Goal: Communication & Community: Answer question/provide support

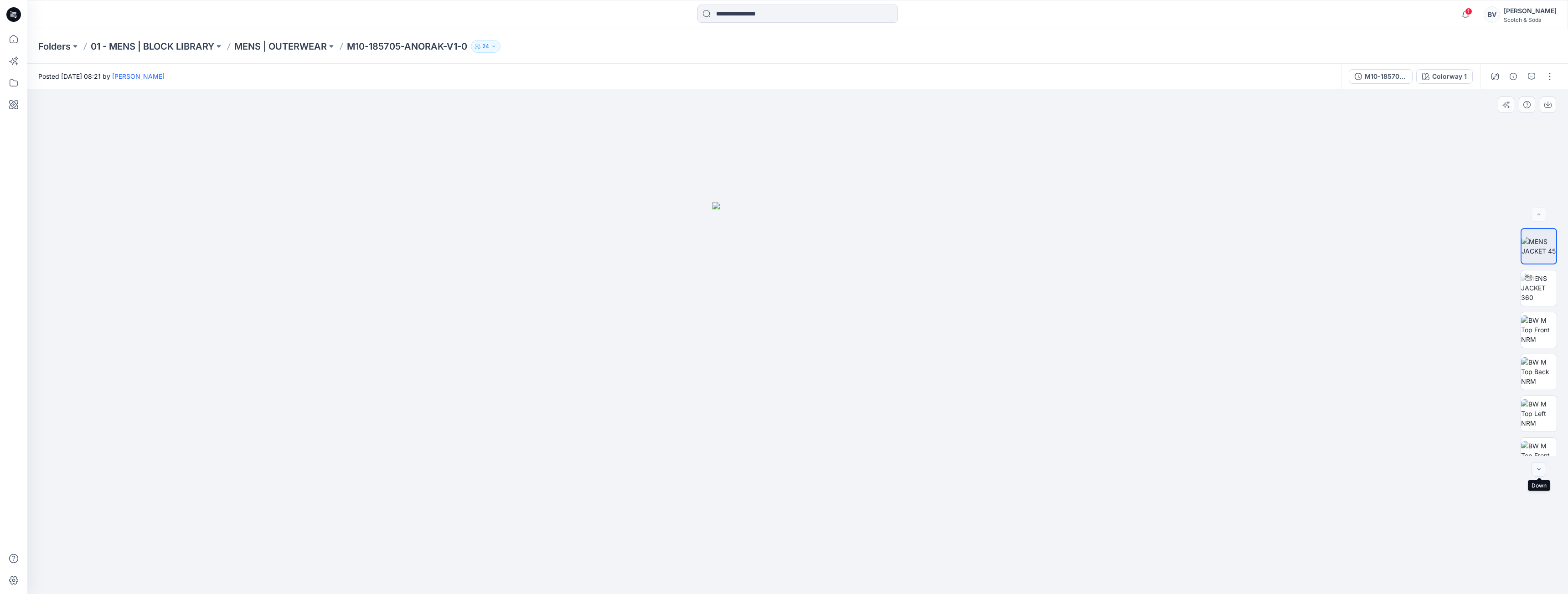
click at [1539, 465] on button "button" at bounding box center [1539, 469] width 15 height 15
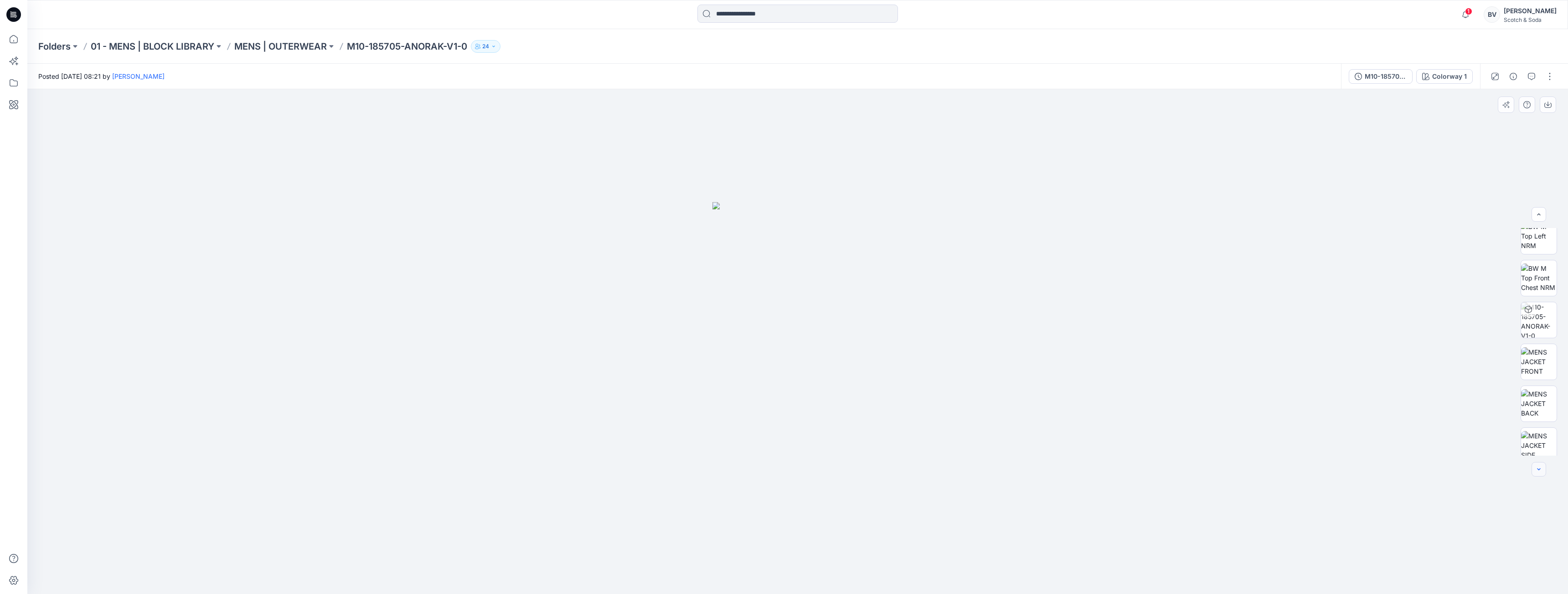
click at [1539, 465] on button "button" at bounding box center [1539, 469] width 15 height 15
click at [1539, 465] on div at bounding box center [1539, 469] width 15 height 15
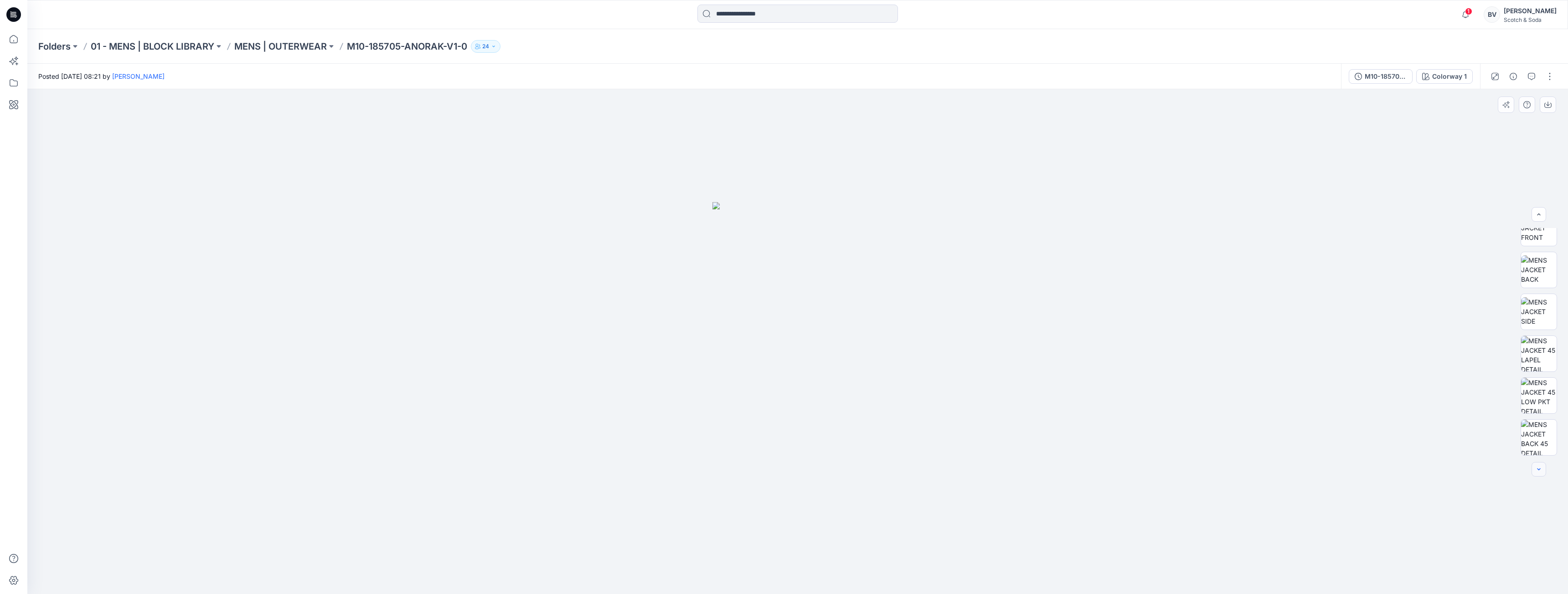
click at [1539, 465] on div at bounding box center [1539, 469] width 15 height 15
click at [17, 48] on icon at bounding box center [14, 39] width 20 height 20
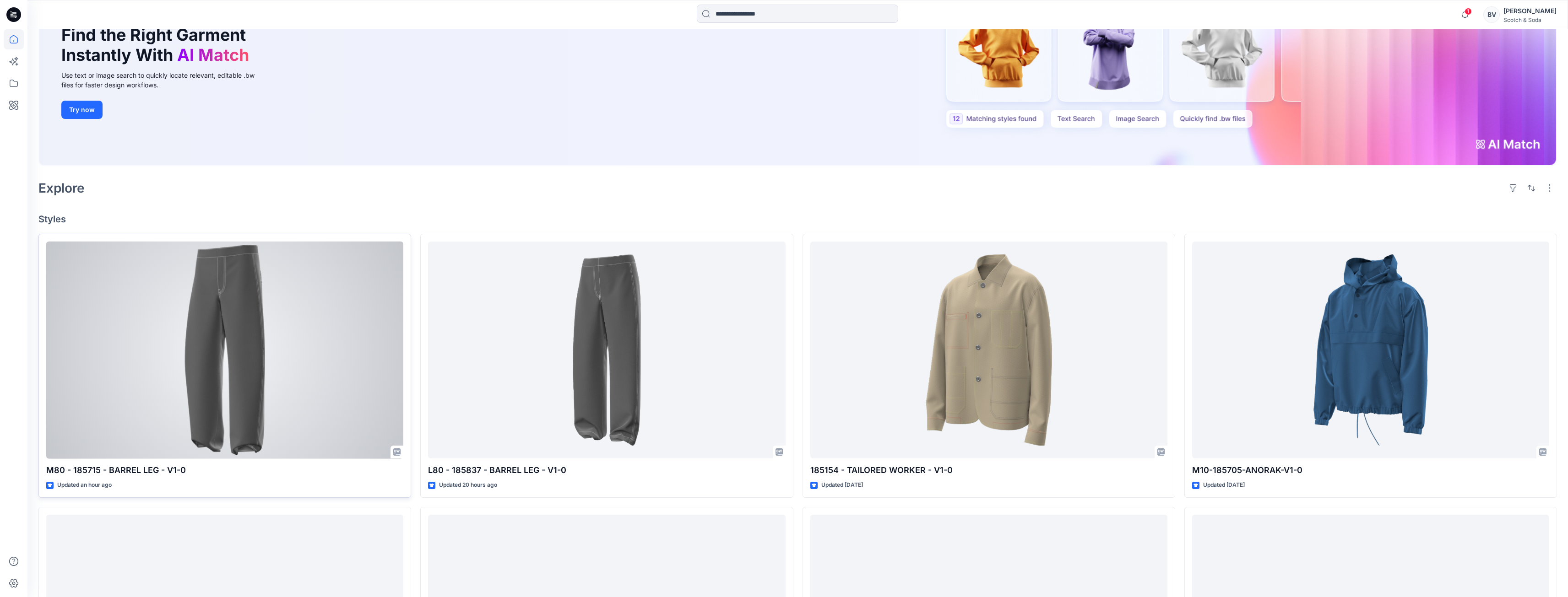
scroll to position [137, 0]
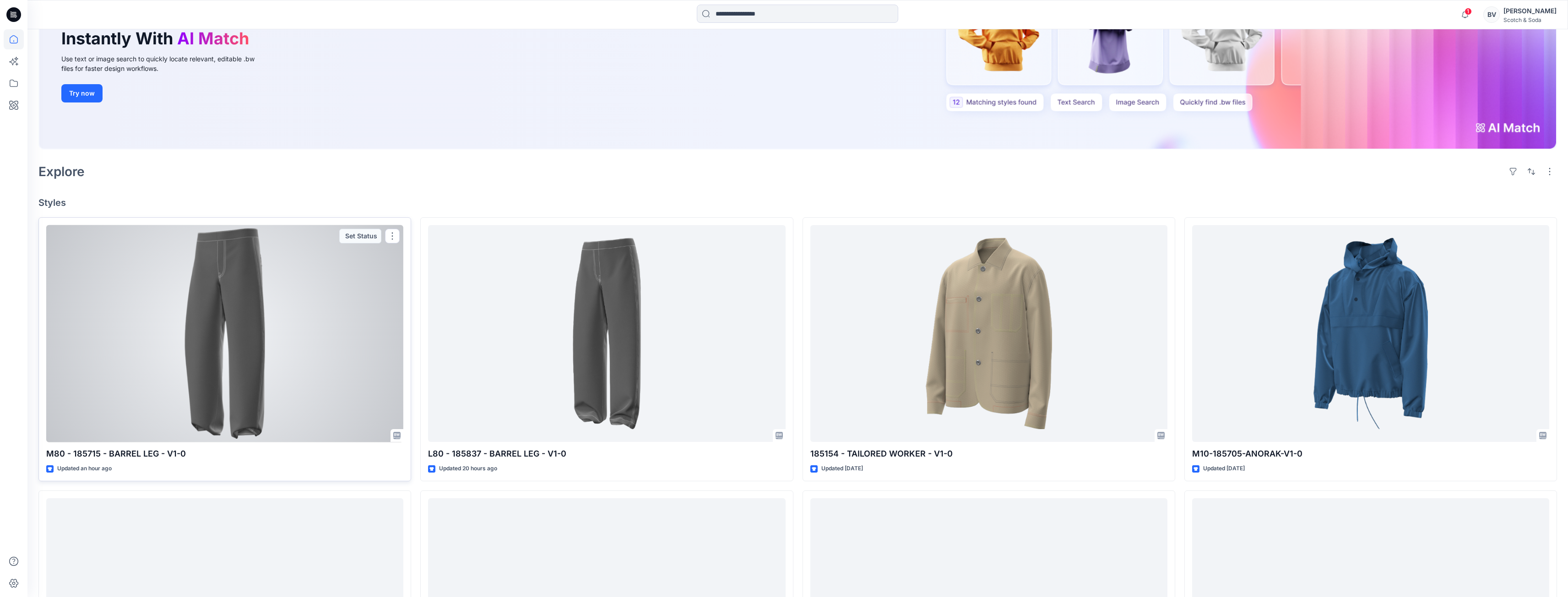
click at [220, 310] on div at bounding box center [225, 334] width 357 height 217
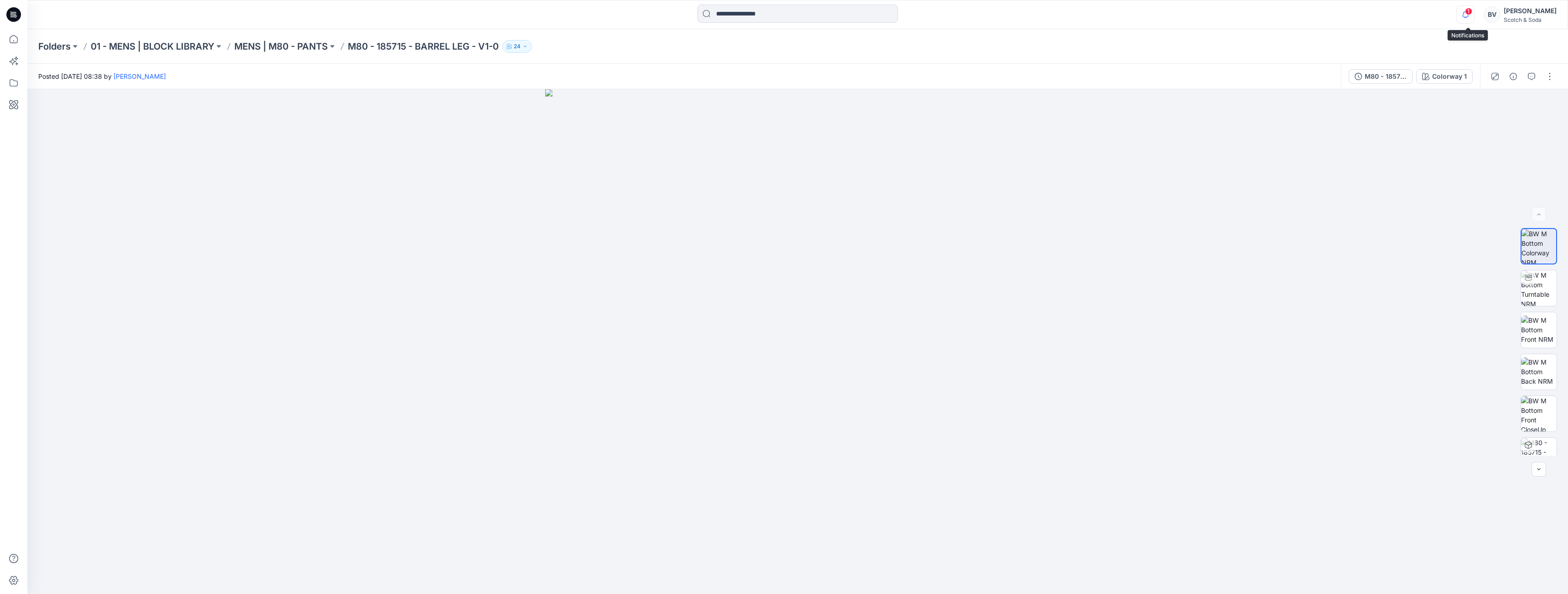
click at [1460, 14] on icon "button" at bounding box center [1465, 15] width 18 height 19
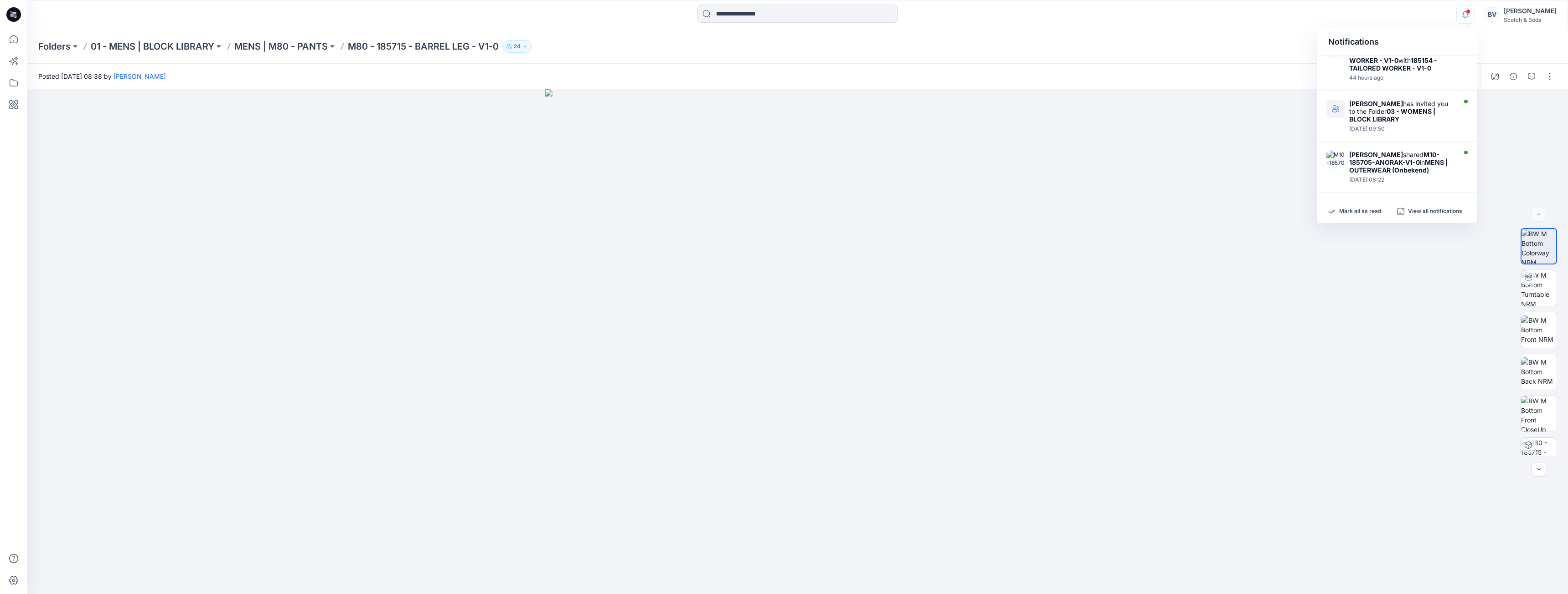
scroll to position [200, 0]
click at [1415, 117] on div "[PERSON_NAME] has invited you to the Folder 03 - WOMENS | BLOCK LIBRARY" at bounding box center [1401, 108] width 105 height 24
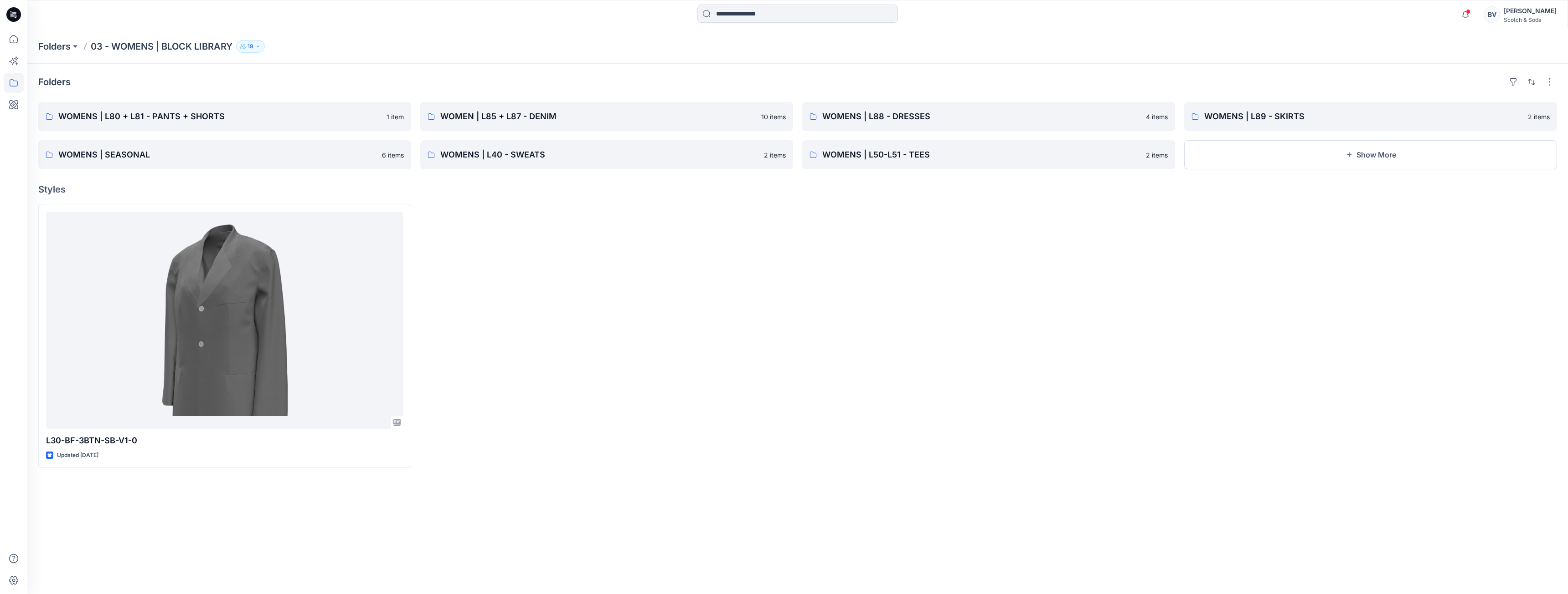
click at [550, 399] on div at bounding box center [606, 336] width 372 height 264
click at [1494, 15] on div "BV" at bounding box center [1491, 14] width 17 height 17
click at [1473, 13] on icon "button" at bounding box center [1465, 15] width 18 height 19
click at [1505, 359] on div at bounding box center [1370, 336] width 372 height 264
